Goal: Information Seeking & Learning: Learn about a topic

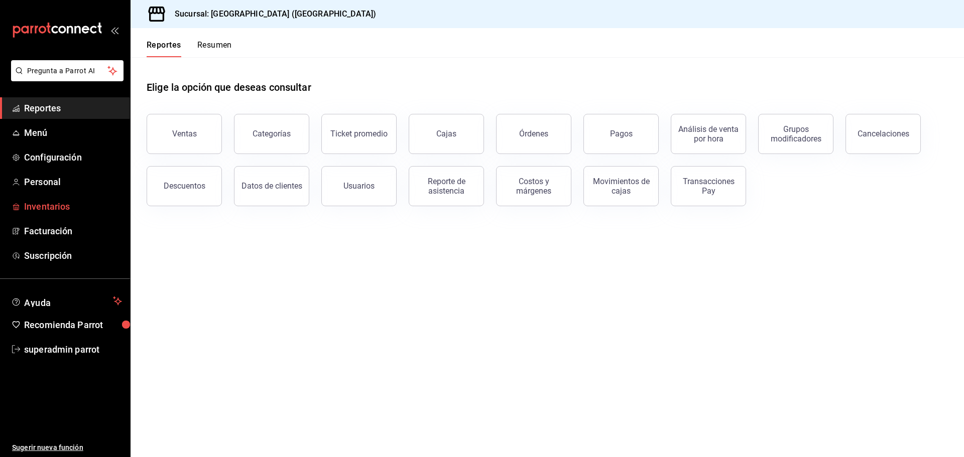
click at [55, 204] on span "Inventarios" at bounding box center [73, 207] width 98 height 14
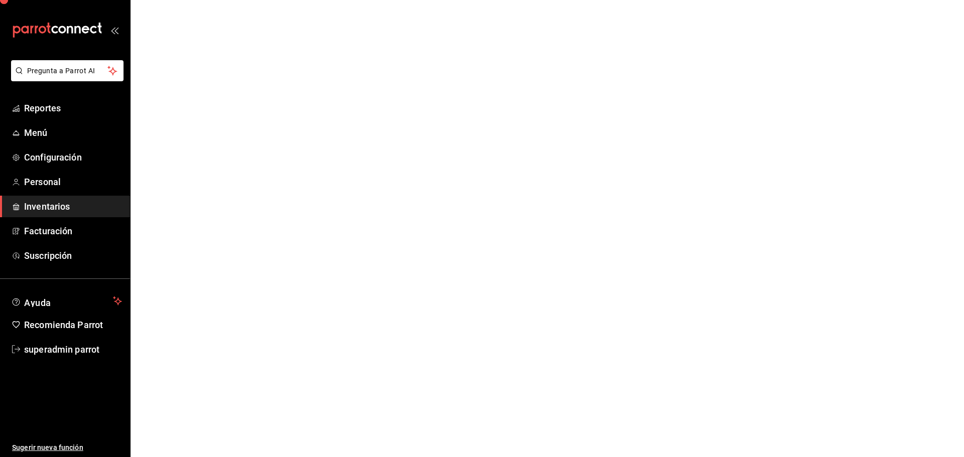
click at [55, 204] on span "Inventarios" at bounding box center [73, 207] width 98 height 14
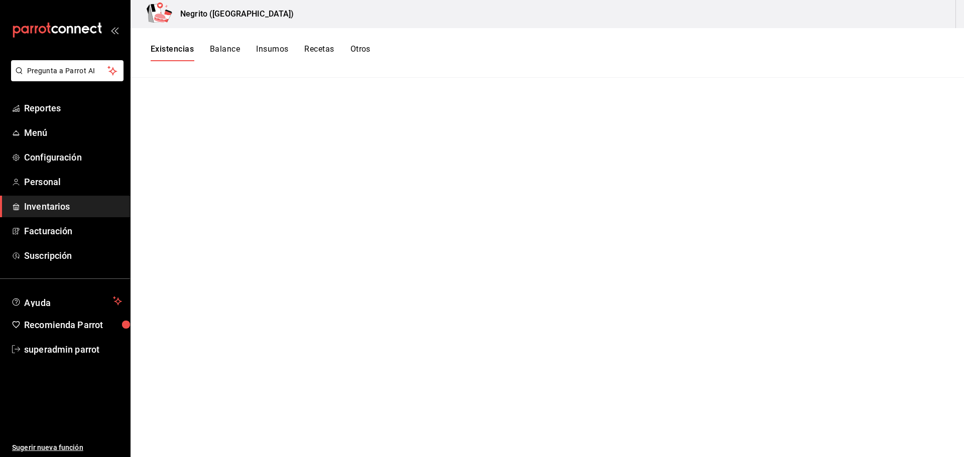
click at [224, 51] on button "Balance" at bounding box center [225, 52] width 30 height 17
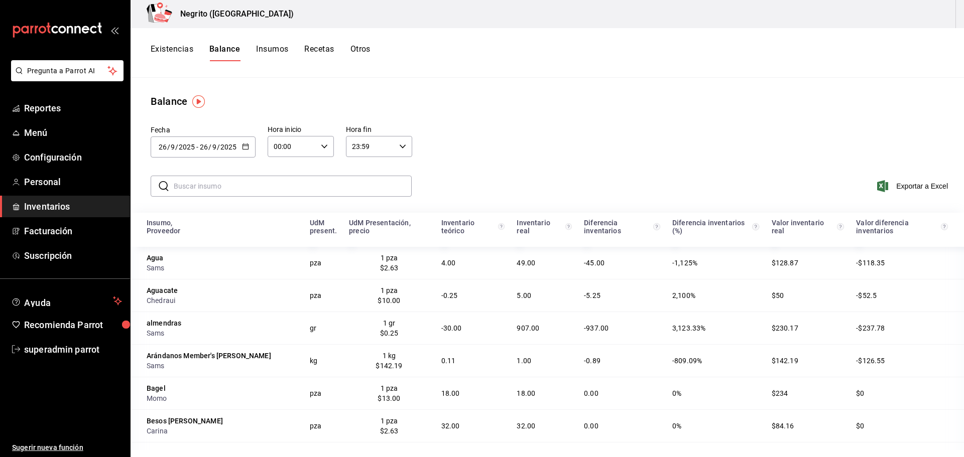
click at [272, 52] on button "Insumos" at bounding box center [272, 52] width 32 height 17
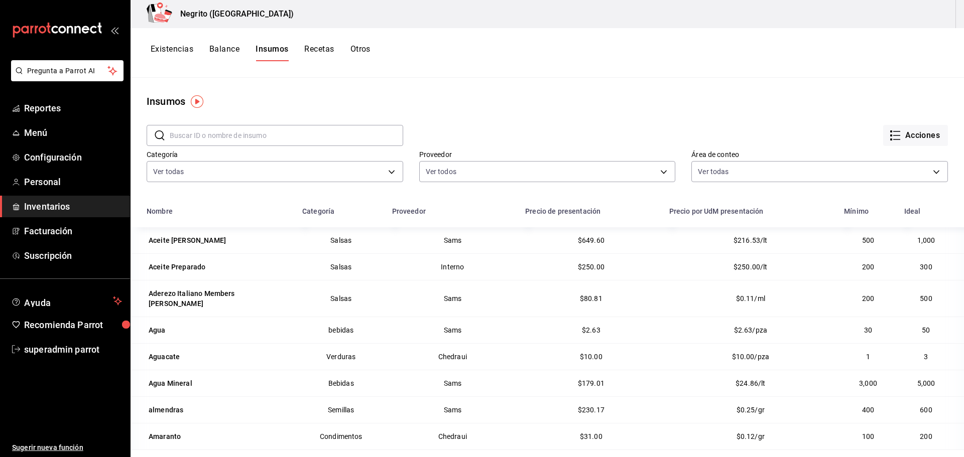
click at [320, 53] on button "Recetas" at bounding box center [319, 52] width 30 height 17
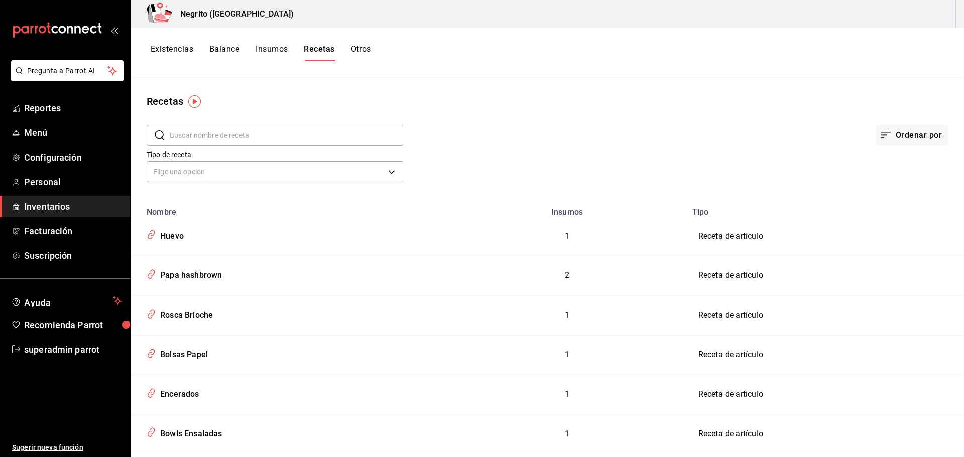
click at [363, 51] on button "Otros" at bounding box center [361, 52] width 20 height 17
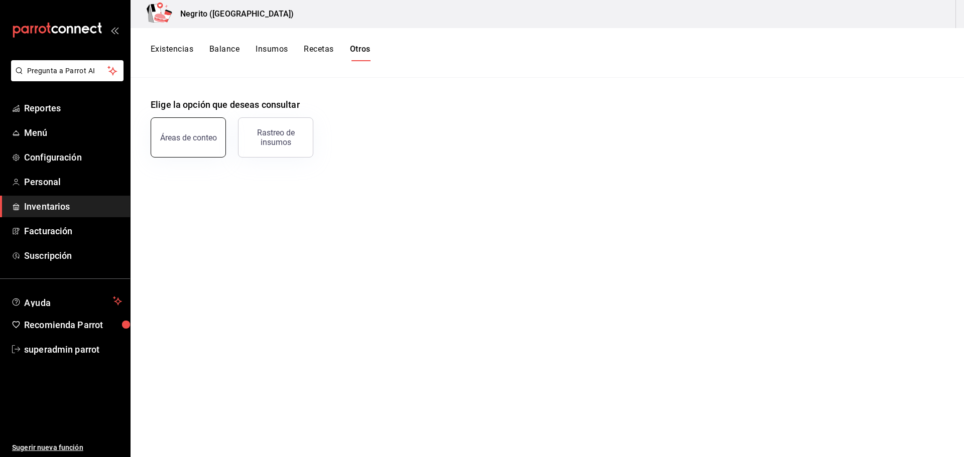
click at [197, 144] on button "Áreas de conteo" at bounding box center [188, 137] width 75 height 40
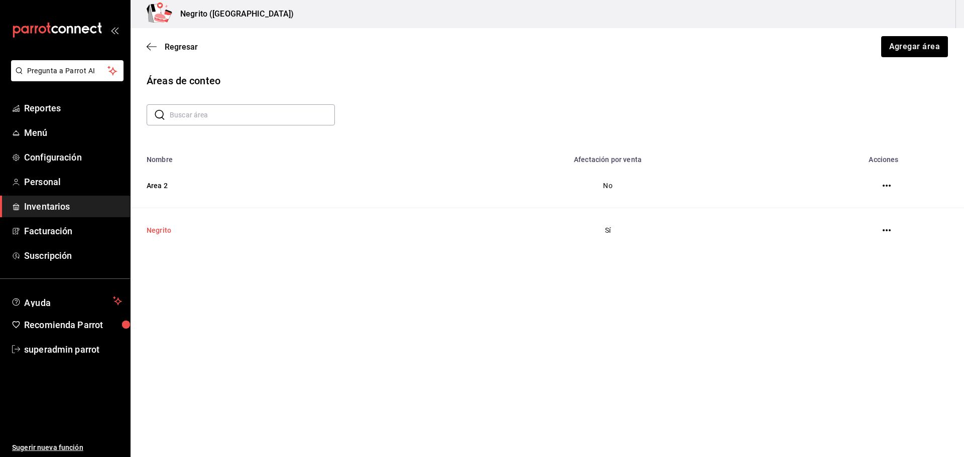
click at [163, 231] on td "Negrito" at bounding box center [267, 230] width 272 height 45
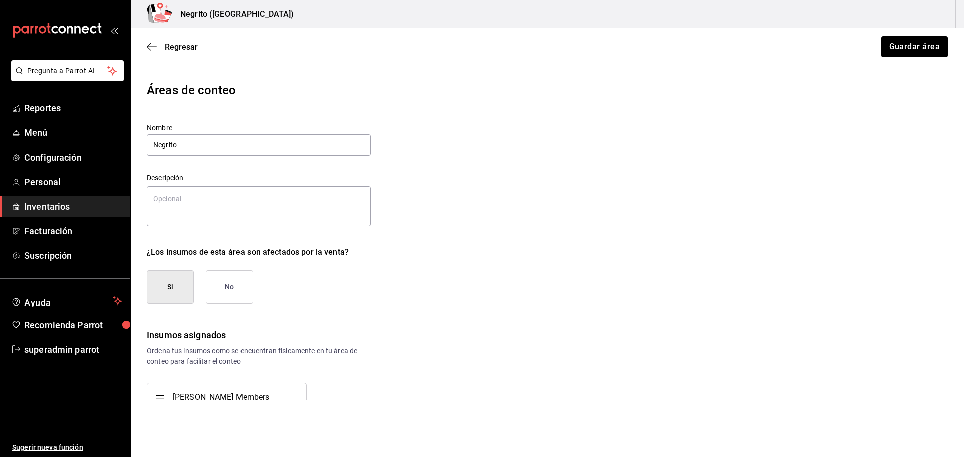
type textarea "x"
click at [150, 42] on icon "button" at bounding box center [152, 46] width 10 height 9
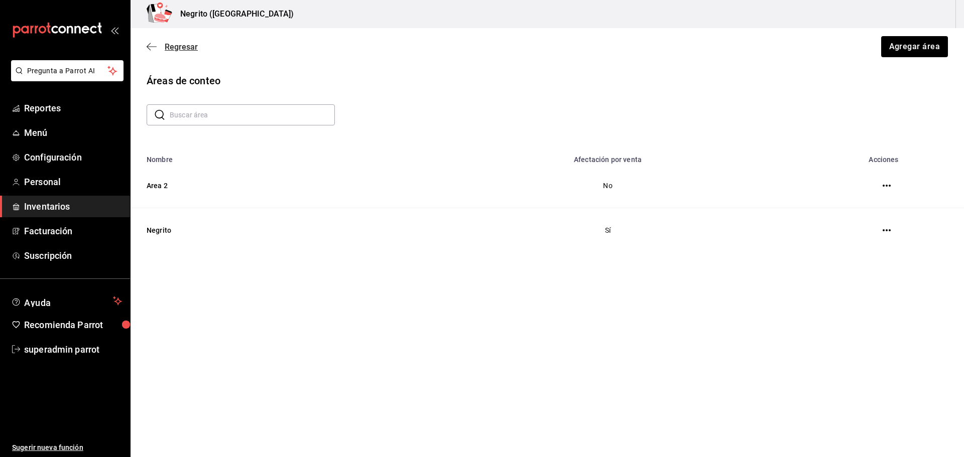
click at [149, 47] on icon "button" at bounding box center [152, 46] width 10 height 9
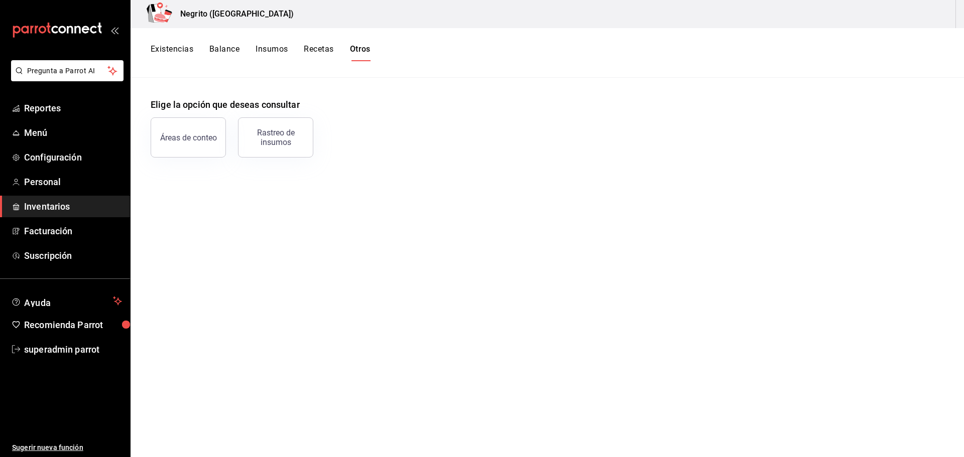
click at [166, 47] on button "Existencias" at bounding box center [172, 52] width 43 height 17
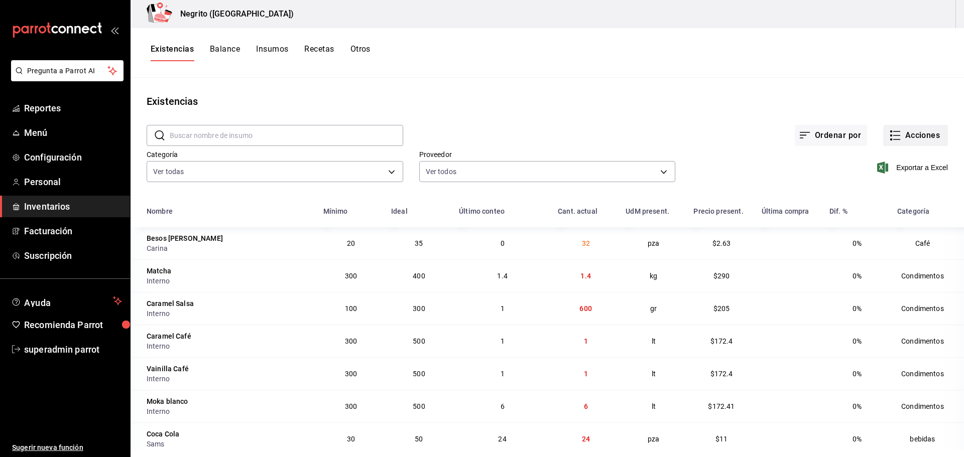
click at [903, 137] on button "Acciones" at bounding box center [915, 135] width 65 height 21
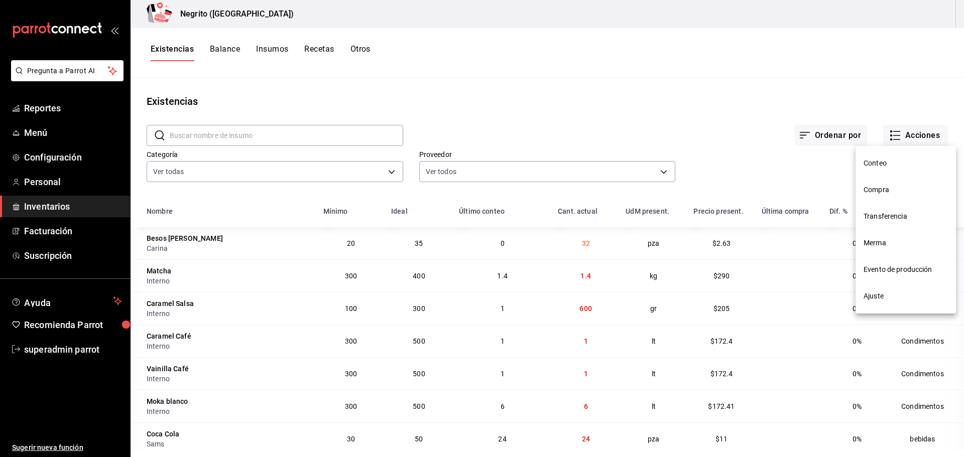
click at [889, 274] on span "Evento de producción" at bounding box center [906, 270] width 84 height 11
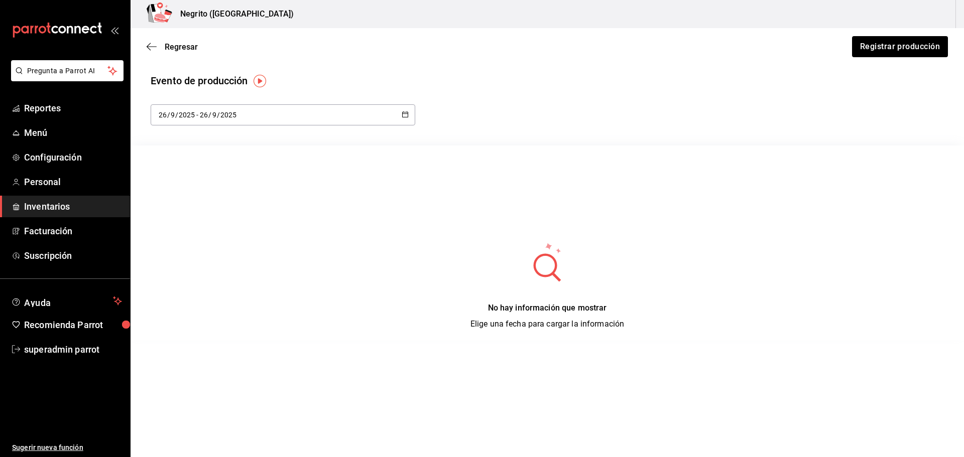
click at [152, 41] on div "Regresar Registrar producción" at bounding box center [548, 46] width 834 height 37
click at [151, 48] on icon "button" at bounding box center [152, 46] width 10 height 9
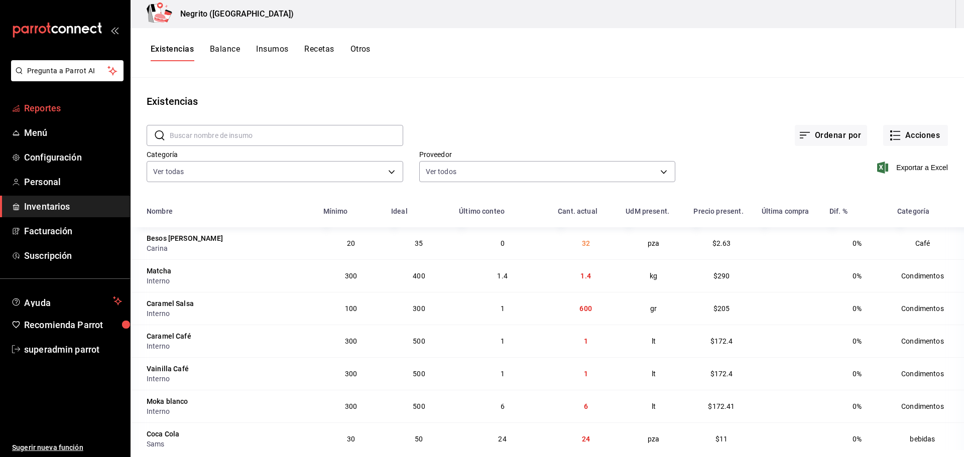
click at [80, 109] on span "Reportes" at bounding box center [73, 108] width 98 height 14
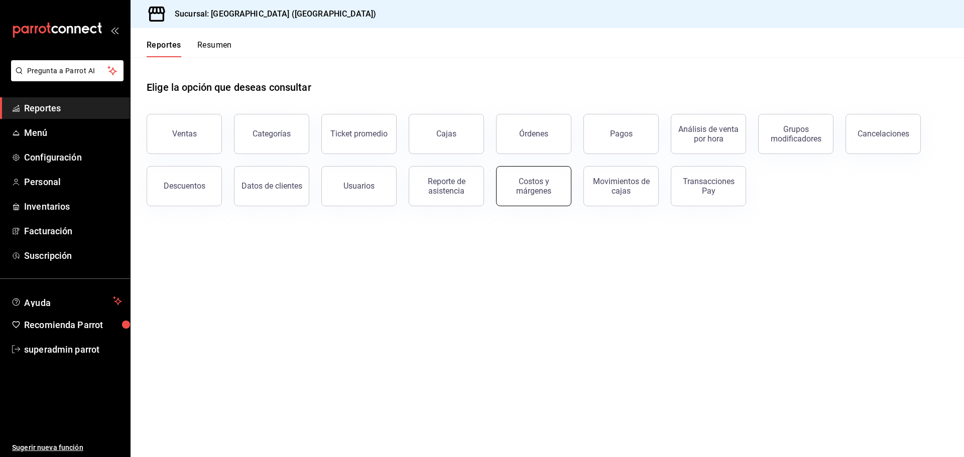
click at [535, 191] on div "Costos y márgenes" at bounding box center [534, 186] width 62 height 19
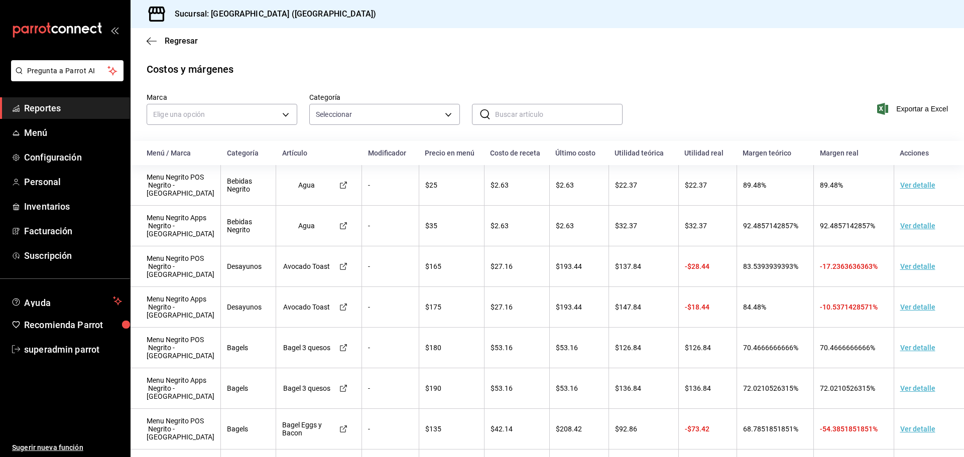
click at [894, 250] on td "Ver detalle" at bounding box center [929, 267] width 70 height 41
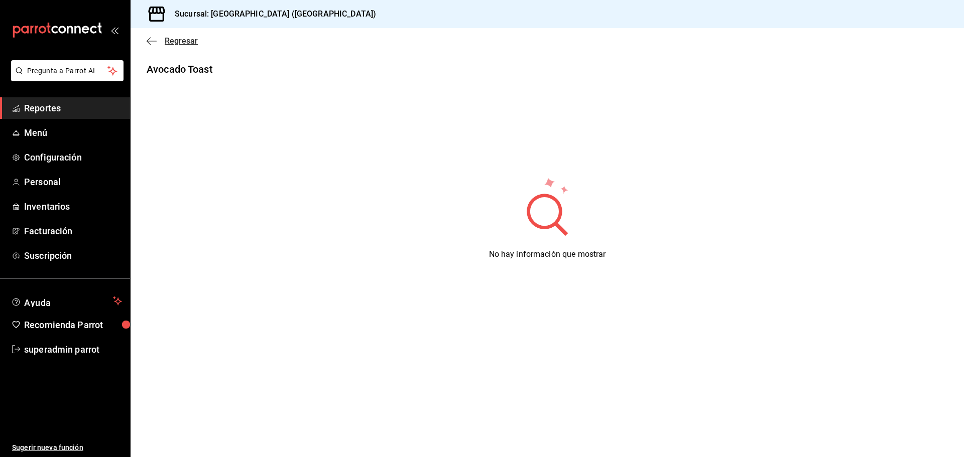
click at [154, 41] on icon "button" at bounding box center [152, 41] width 10 height 1
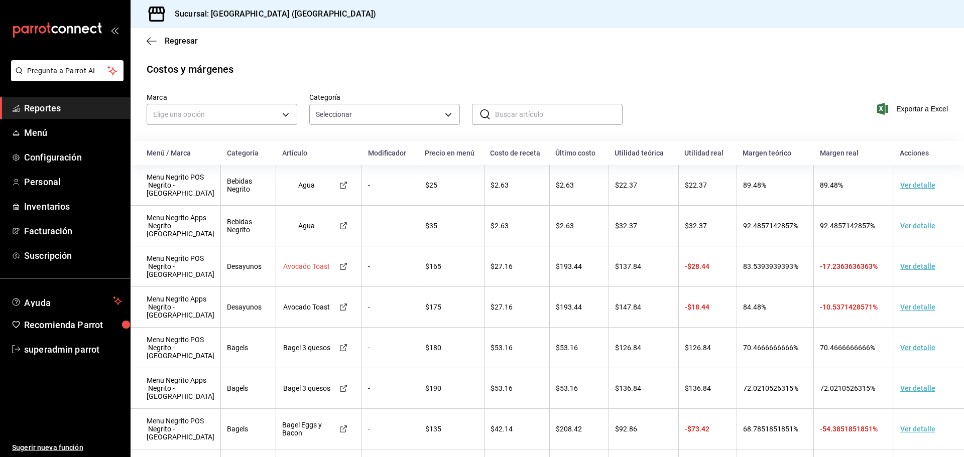
click at [298, 263] on div "Avocado Toast" at bounding box center [306, 267] width 49 height 8
click at [73, 111] on span "Reportes" at bounding box center [73, 108] width 98 height 14
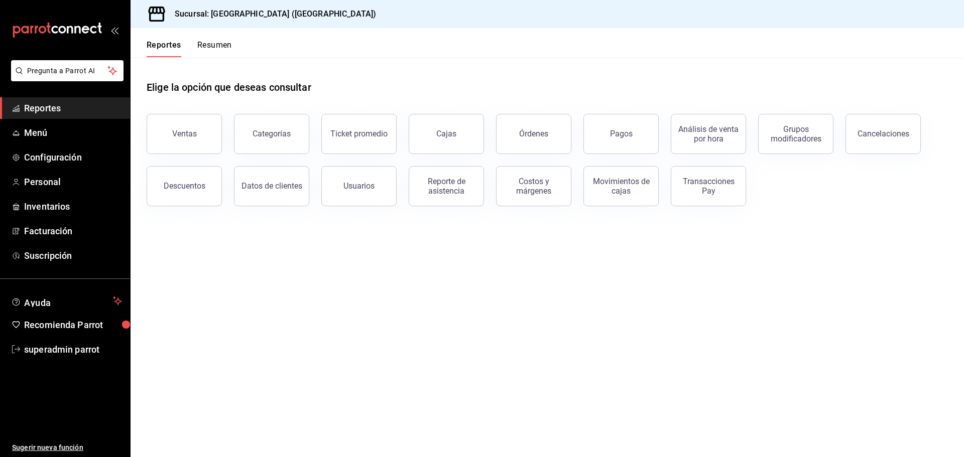
click at [54, 107] on span "Reportes" at bounding box center [73, 108] width 98 height 14
click at [521, 196] on button "Costos y márgenes" at bounding box center [533, 186] width 75 height 40
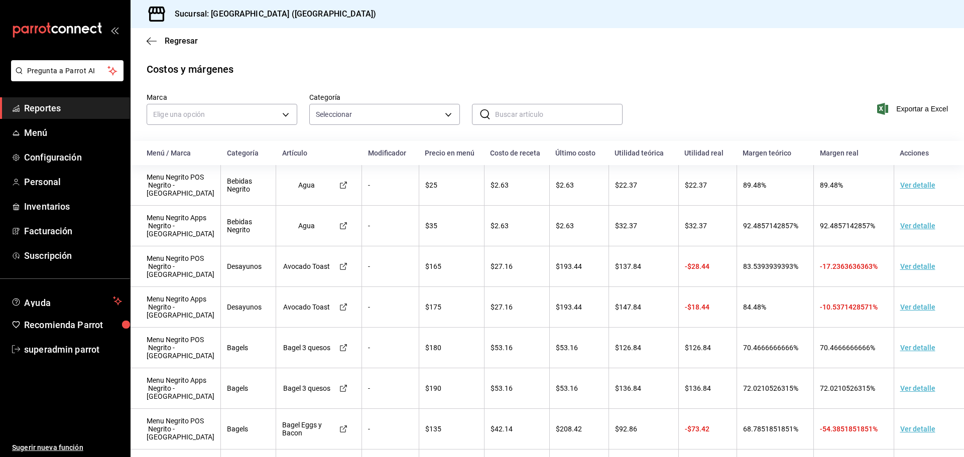
click at [68, 101] on link "Reportes" at bounding box center [65, 108] width 130 height 22
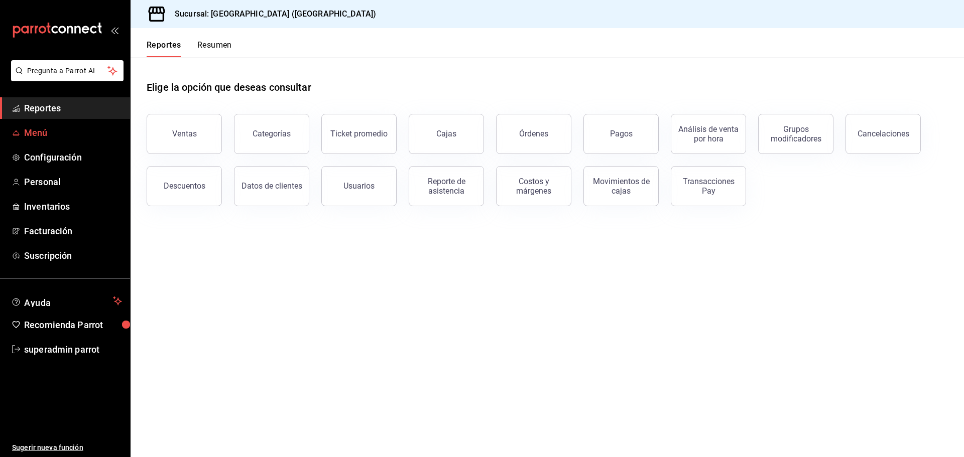
click at [60, 125] on link "Menú" at bounding box center [65, 133] width 130 height 22
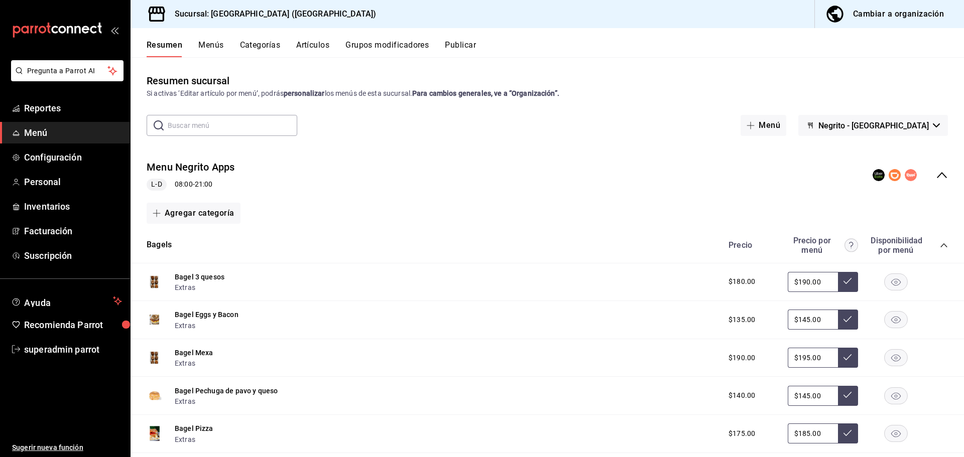
click at [897, 13] on div "Cambiar a organización" at bounding box center [898, 14] width 91 height 14
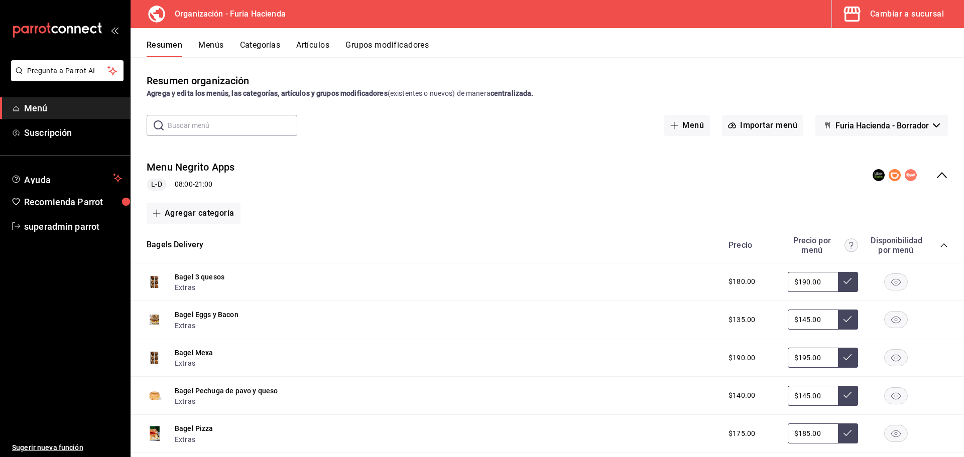
click at [882, 17] on div "Cambiar a sucursal" at bounding box center [907, 14] width 74 height 14
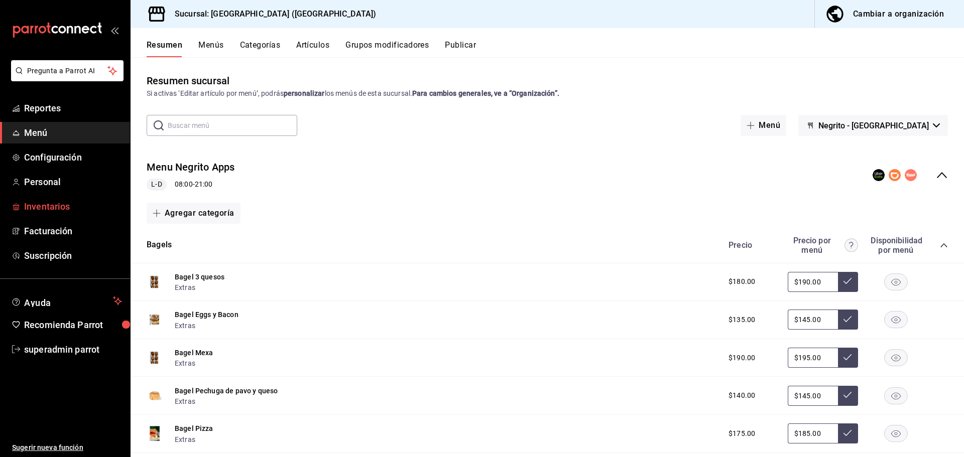
click at [49, 208] on span "Inventarios" at bounding box center [73, 207] width 98 height 14
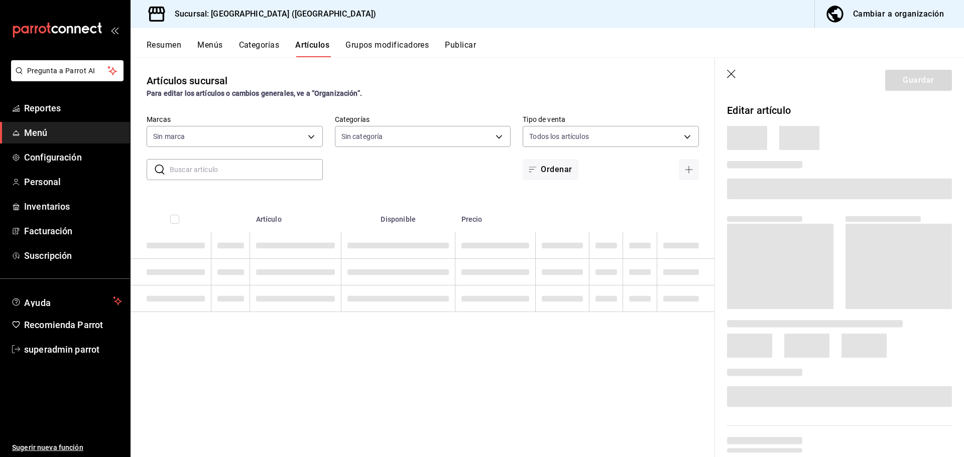
type input "287774e0-f4ba-4ef7-b69d-38b7dbe72ed9"
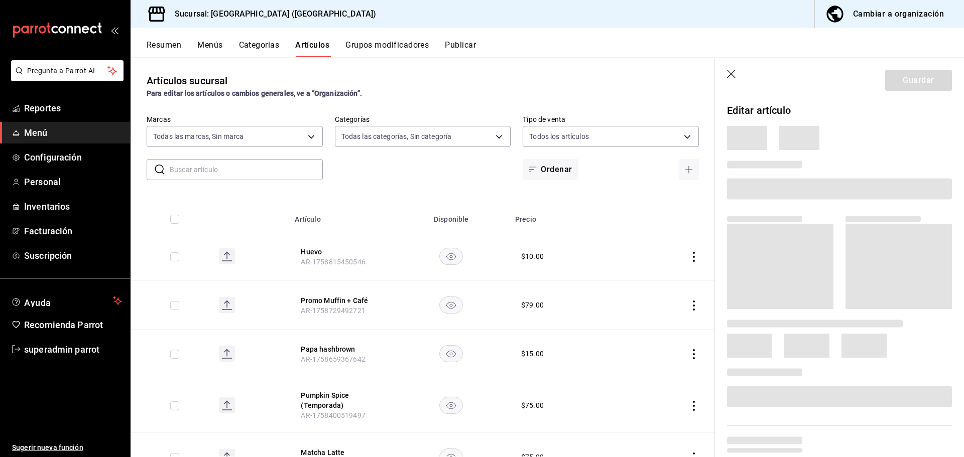
type input "58f0ccdc-7803-4efc-895d-68e637178344,04179152-9d8b-4da6-8fd7-33c55e9b75bc,2ec7e…"
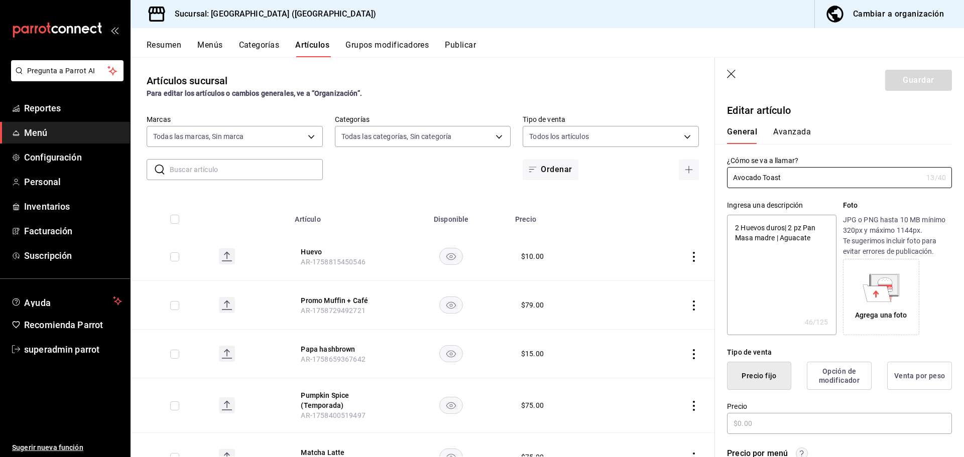
type textarea "x"
type input "$165.00"
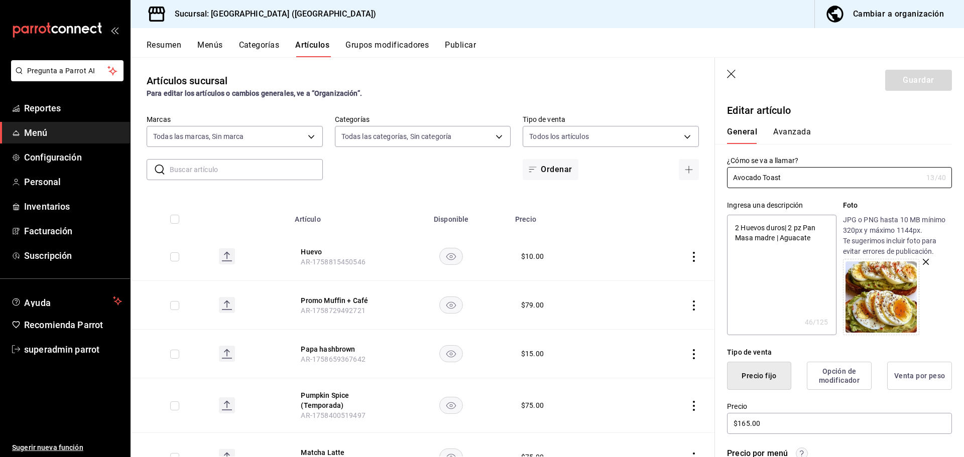
type textarea "x"
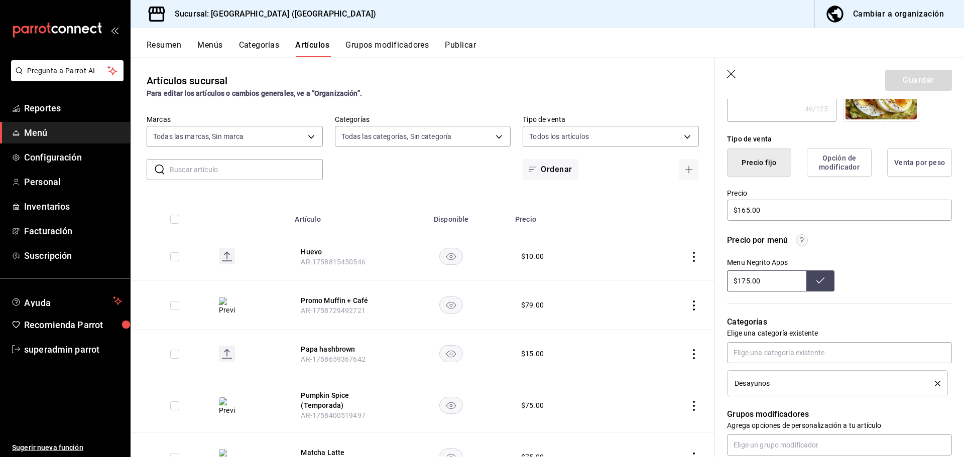
scroll to position [214, 0]
click at [867, 299] on div "Categorías Elige una categoría existente Desayunos" at bounding box center [833, 343] width 237 height 105
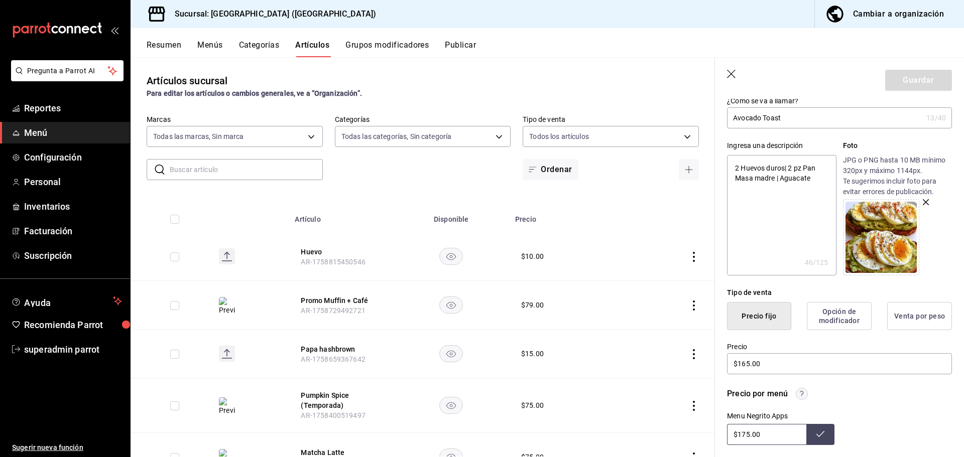
scroll to position [0, 0]
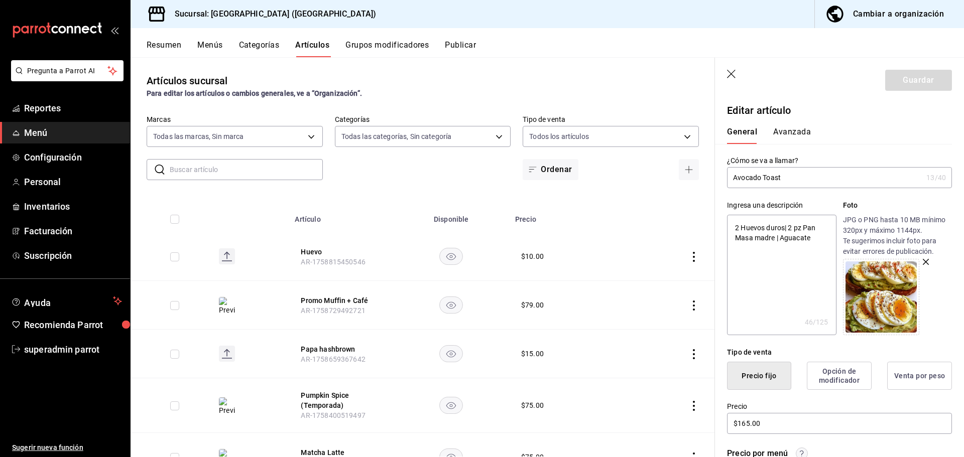
click at [732, 71] on icon "button" at bounding box center [732, 75] width 10 height 10
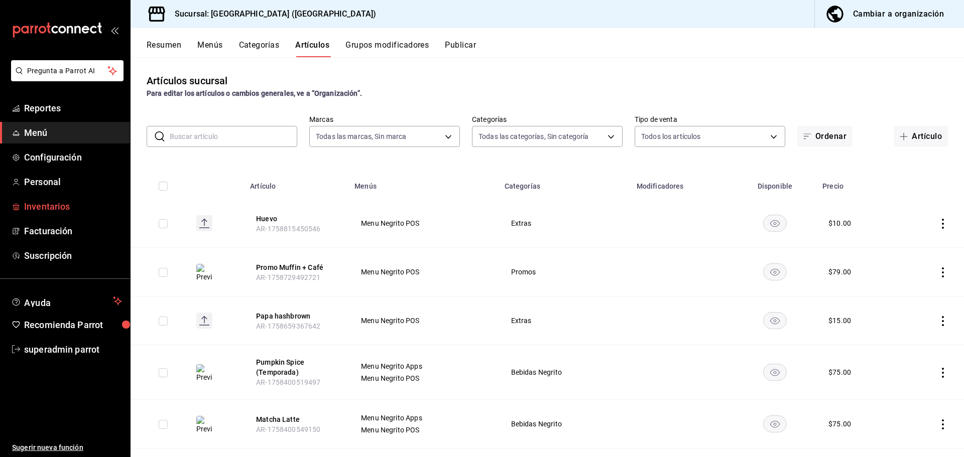
click at [77, 200] on span "Inventarios" at bounding box center [73, 207] width 98 height 14
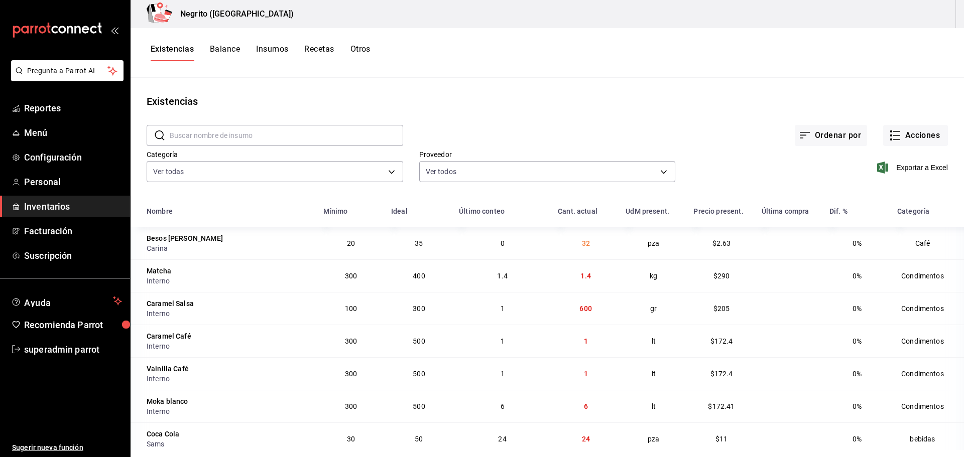
click at [322, 47] on button "Recetas" at bounding box center [319, 52] width 30 height 17
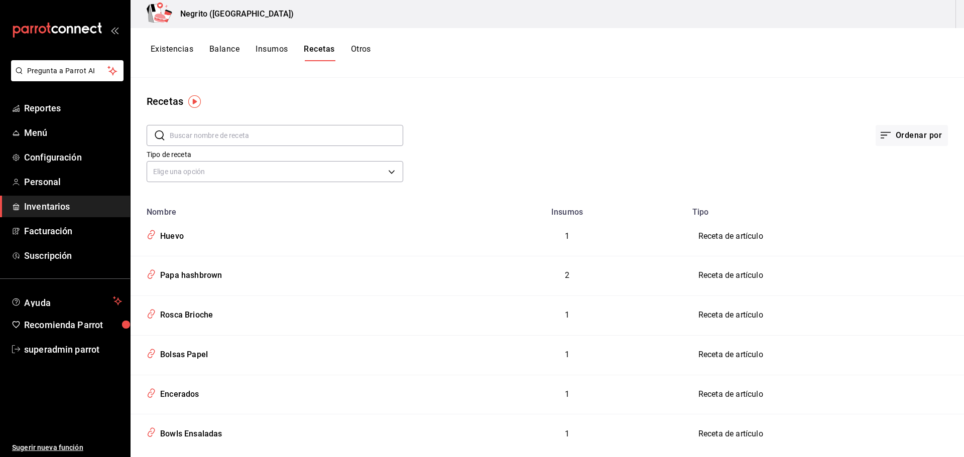
click at [264, 133] on input "text" at bounding box center [286, 136] width 233 height 20
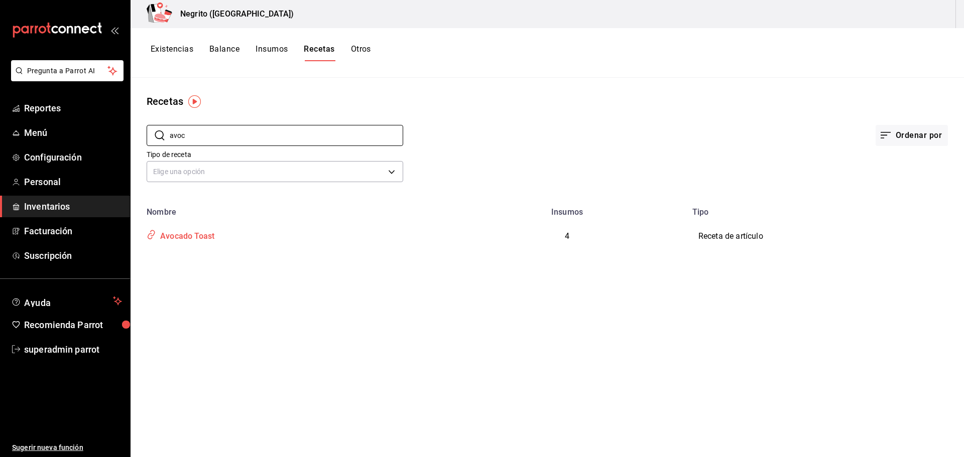
type input "avoc"
click at [202, 238] on div "Avocado Toast" at bounding box center [185, 235] width 58 height 16
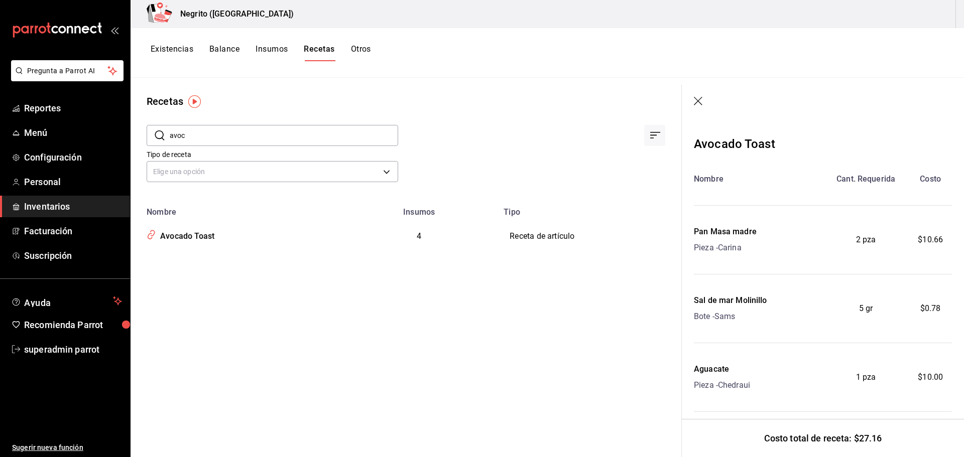
scroll to position [84, 0]
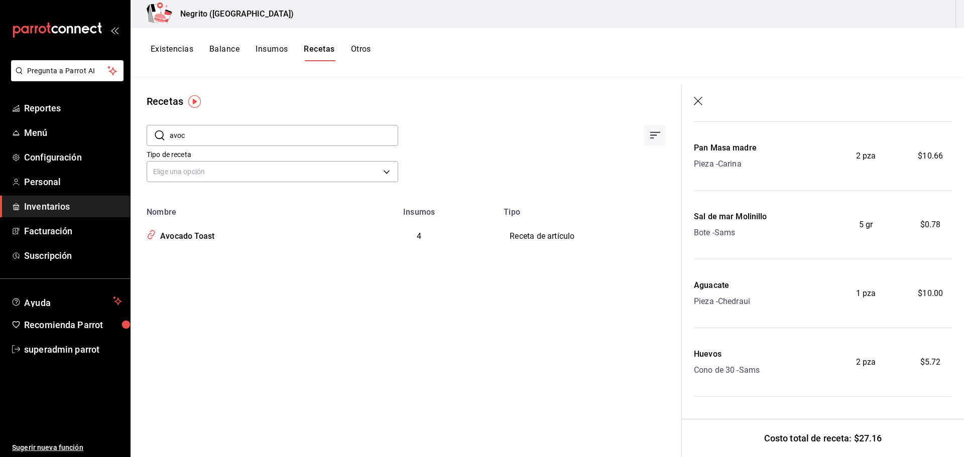
click at [694, 99] on icon "button" at bounding box center [699, 102] width 10 height 10
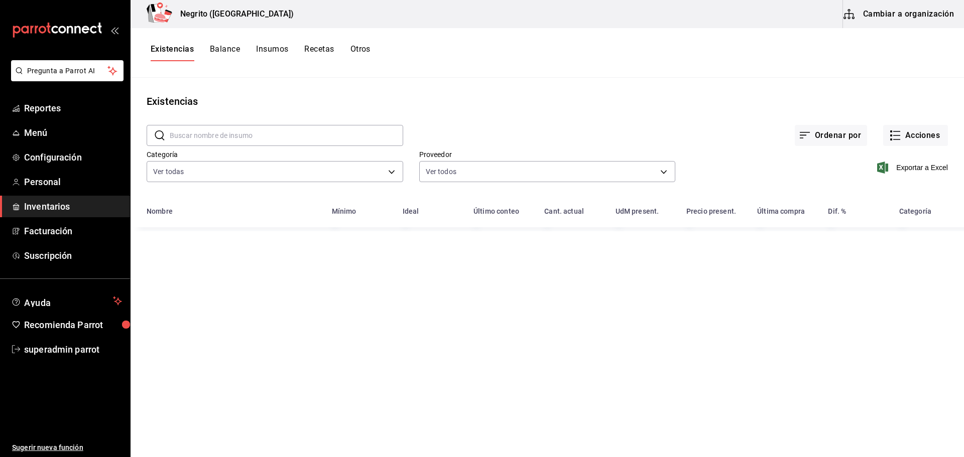
type input "ed9d8d0d-e7a6-42bd-9f1c-0c9e4c352808,a609f541-6ac4-4d6d-8840-196ea4b88013,10db4…"
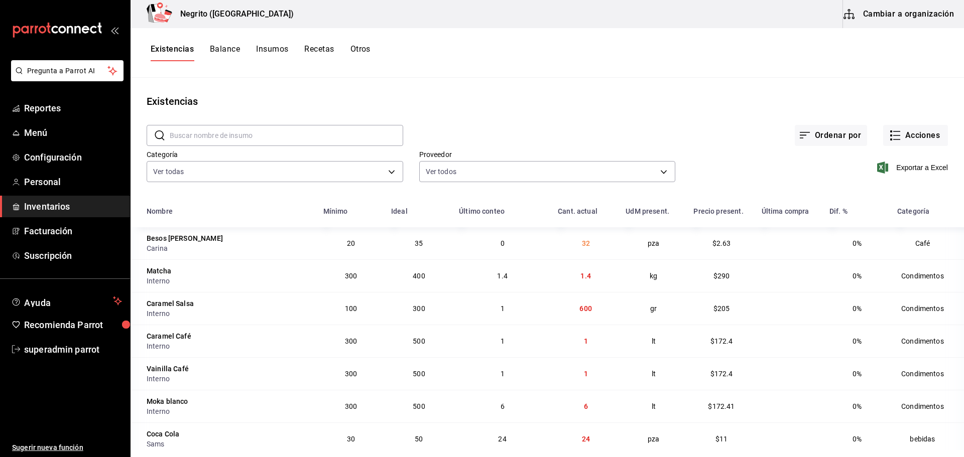
click at [322, 51] on button "Recetas" at bounding box center [319, 52] width 30 height 17
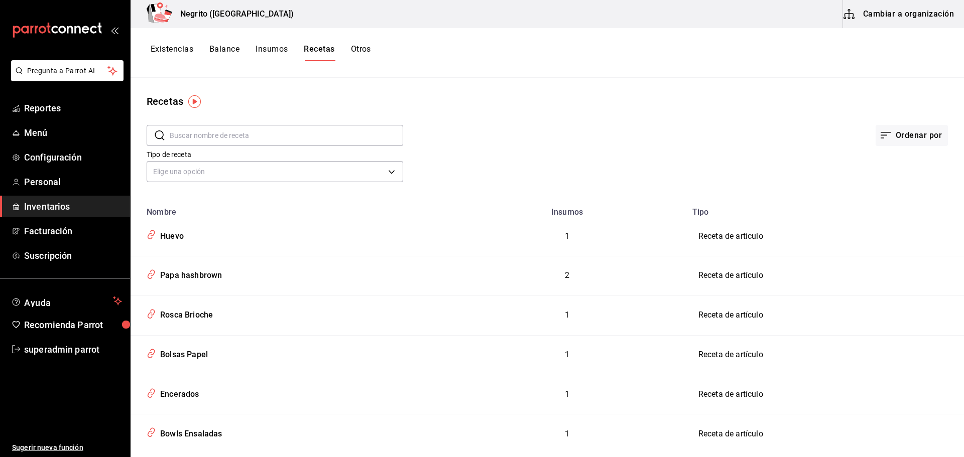
click at [268, 135] on input "text" at bounding box center [286, 136] width 233 height 20
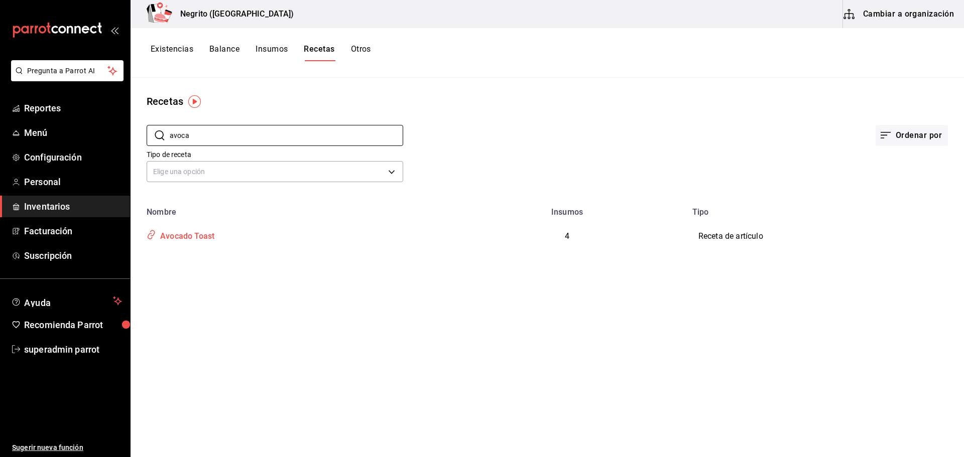
type input "avoca"
click at [167, 238] on div "Avocado Toast" at bounding box center [185, 235] width 58 height 16
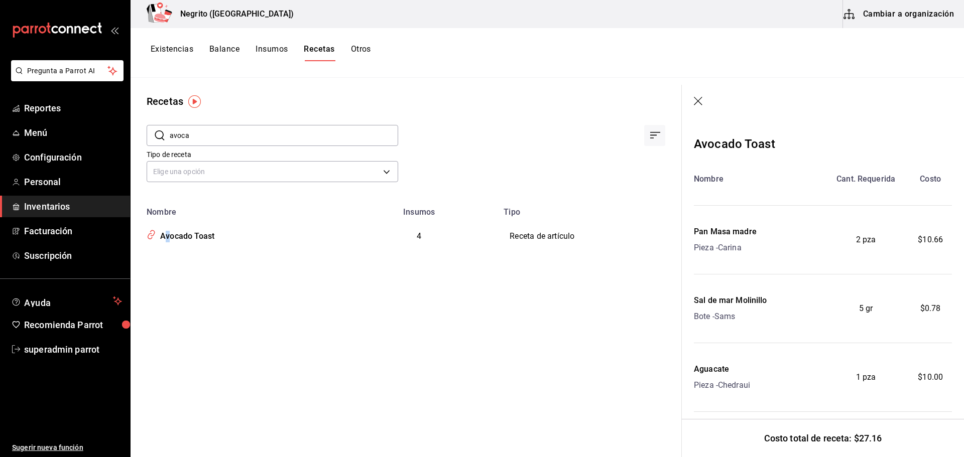
scroll to position [84, 0]
